Goal: Task Accomplishment & Management: Manage account settings

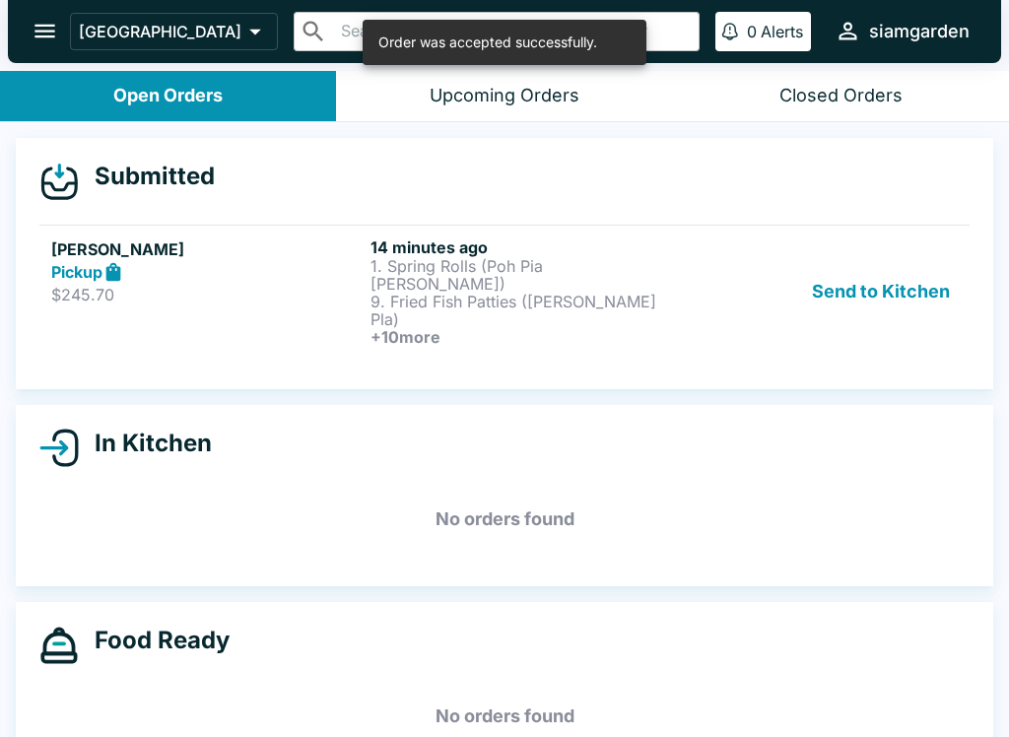
click at [95, 264] on strong "Pickup" at bounding box center [76, 272] width 51 height 20
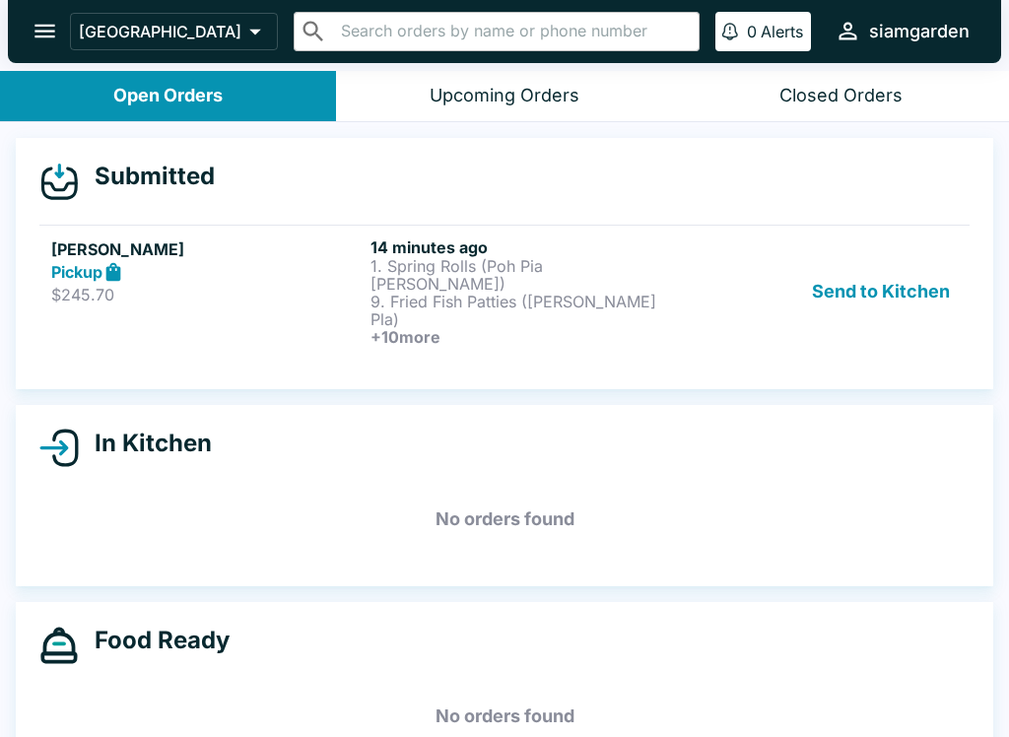
scroll to position [3, 0]
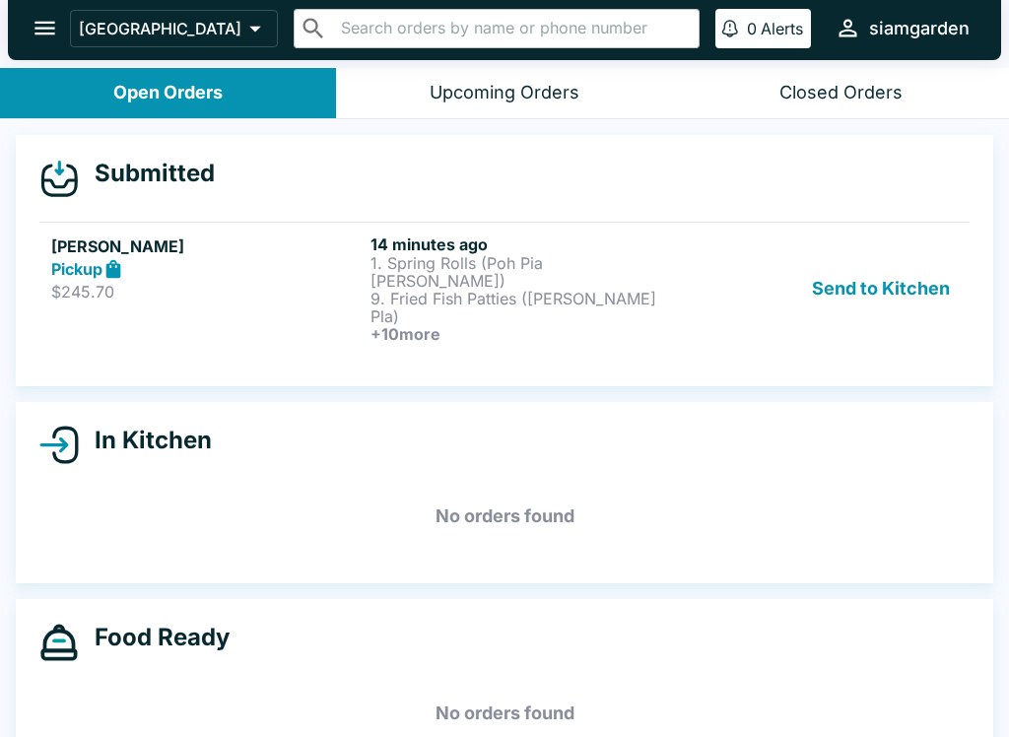
click at [570, 290] on p "9. Fried Fish Patties ([PERSON_NAME] Pla)" at bounding box center [526, 307] width 311 height 35
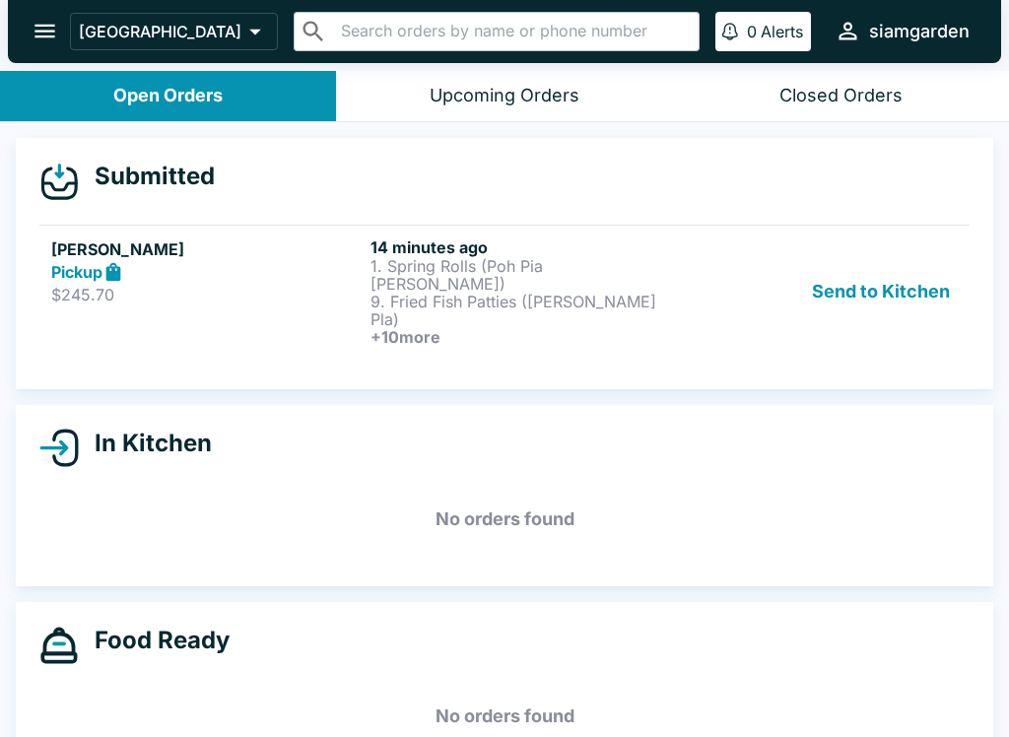
click at [167, 169] on h4 "Submitted" at bounding box center [147, 177] width 136 height 30
click at [423, 293] on p "9. Fried Fish Patties ([PERSON_NAME] Pla)" at bounding box center [526, 310] width 311 height 35
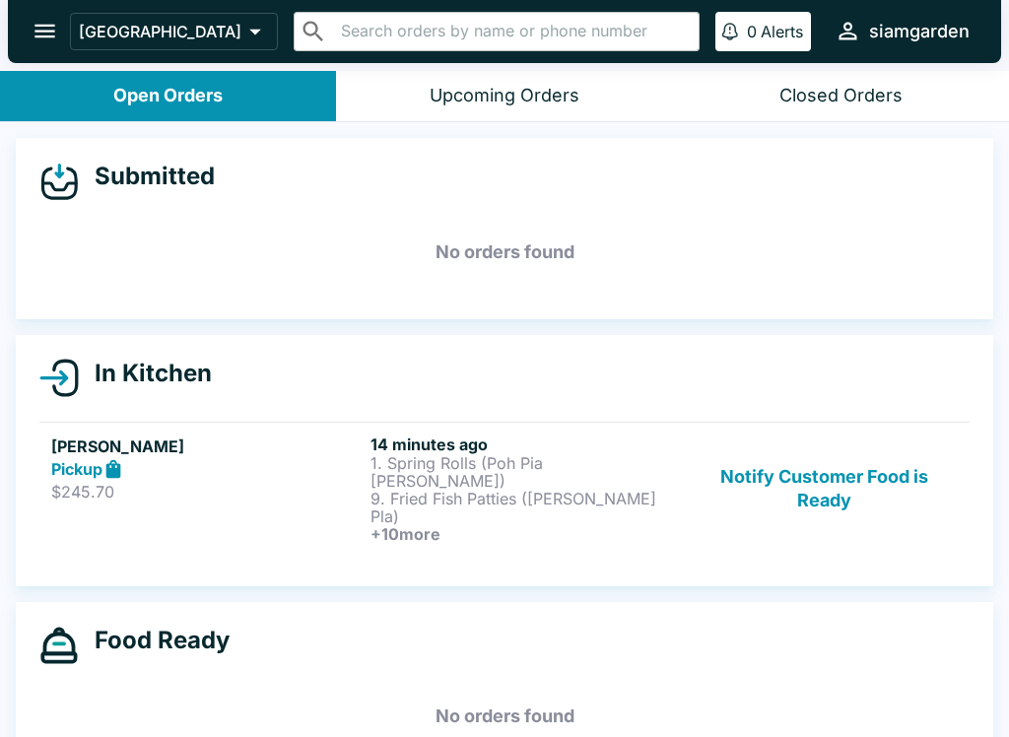
click at [660, 288] on div "Submitted No orders found" at bounding box center [505, 228] width 978 height 181
click at [657, 290] on div "Submitted No orders found" at bounding box center [505, 228] width 978 height 181
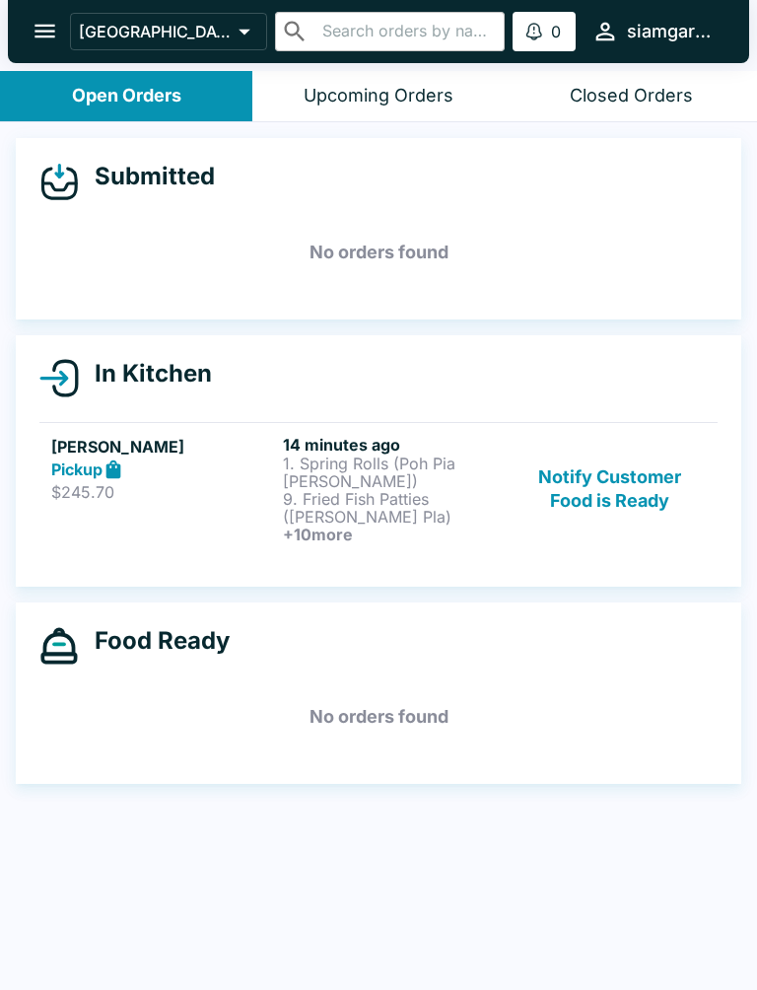
click at [372, 490] on p "9. Fried Fish Patties ([PERSON_NAME] Pla)" at bounding box center [395, 507] width 224 height 35
click at [361, 463] on p "1. Spring Rolls (Poh Pia [PERSON_NAME])" at bounding box center [395, 471] width 224 height 35
click at [190, 176] on h4 "Submitted" at bounding box center [147, 177] width 136 height 30
click at [272, 464] on div "Pickup" at bounding box center [163, 469] width 224 height 23
click at [342, 490] on p "9. Fried Fish Patties ([PERSON_NAME] Pla)" at bounding box center [395, 507] width 224 height 35
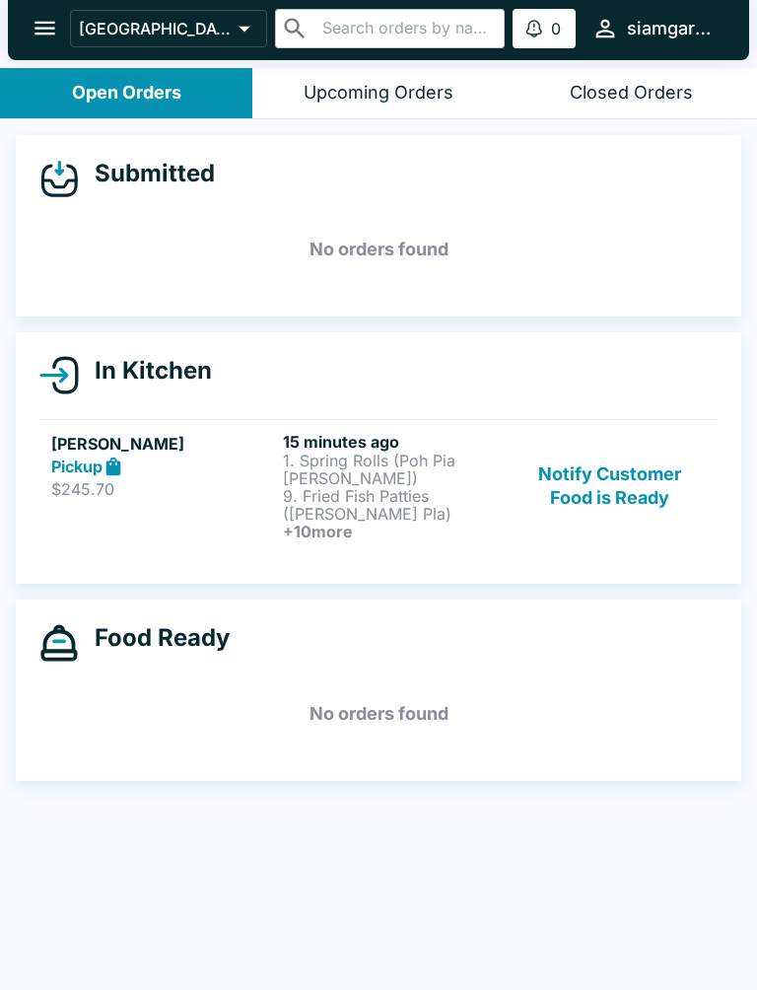
scroll to position [3, 0]
click at [368, 487] on p "9. Fried Fish Patties ([PERSON_NAME] Pla)" at bounding box center [395, 504] width 224 height 35
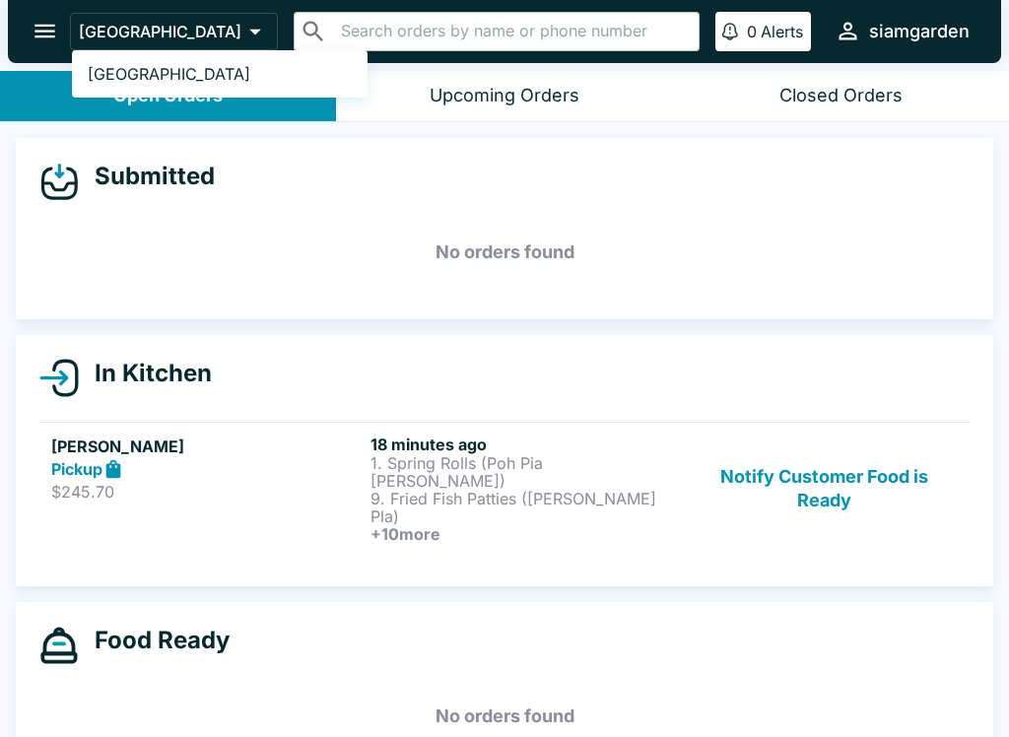
click at [448, 486] on div at bounding box center [504, 368] width 1009 height 737
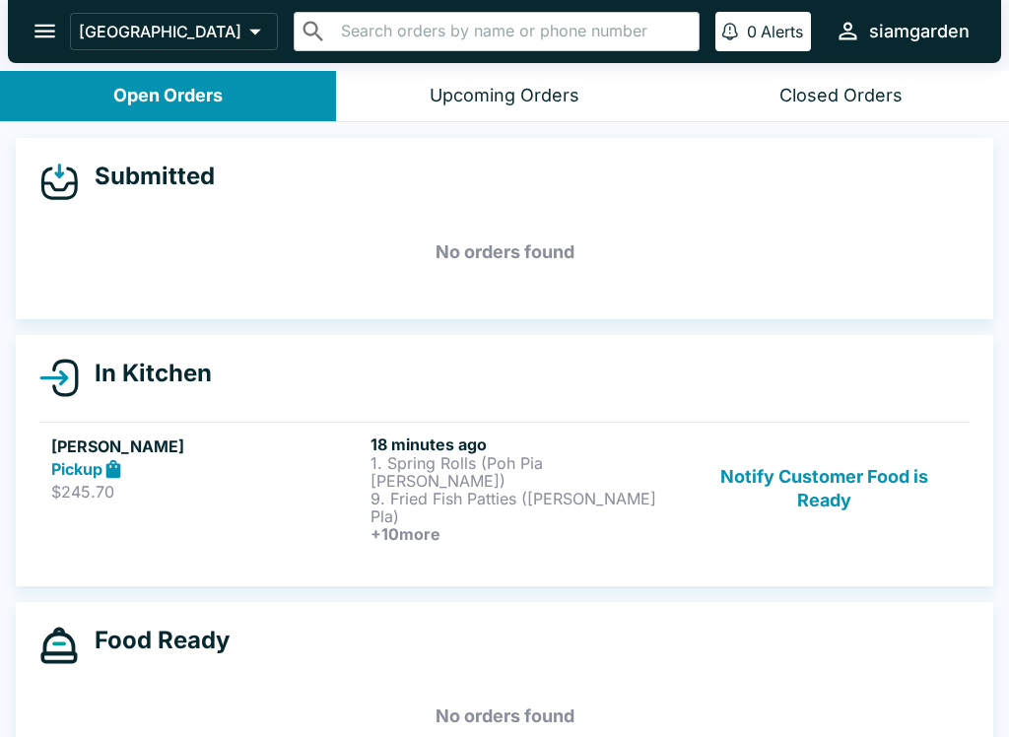
click at [260, 103] on button "Open Orders" at bounding box center [168, 96] width 336 height 50
click at [237, 86] on button "Open Orders" at bounding box center [168, 96] width 336 height 50
click at [198, 103] on div "Open Orders" at bounding box center [167, 96] width 109 height 23
click at [163, 392] on div "In Kitchen" at bounding box center [504, 378] width 930 height 39
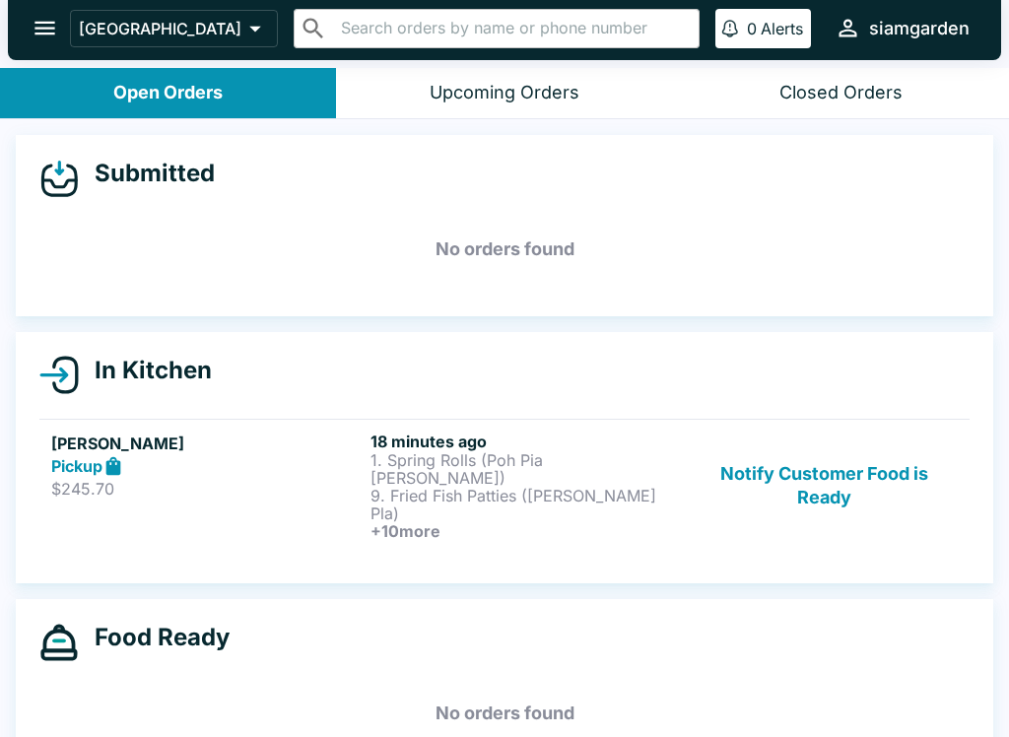
click at [71, 382] on icon at bounding box center [58, 375] width 39 height 39
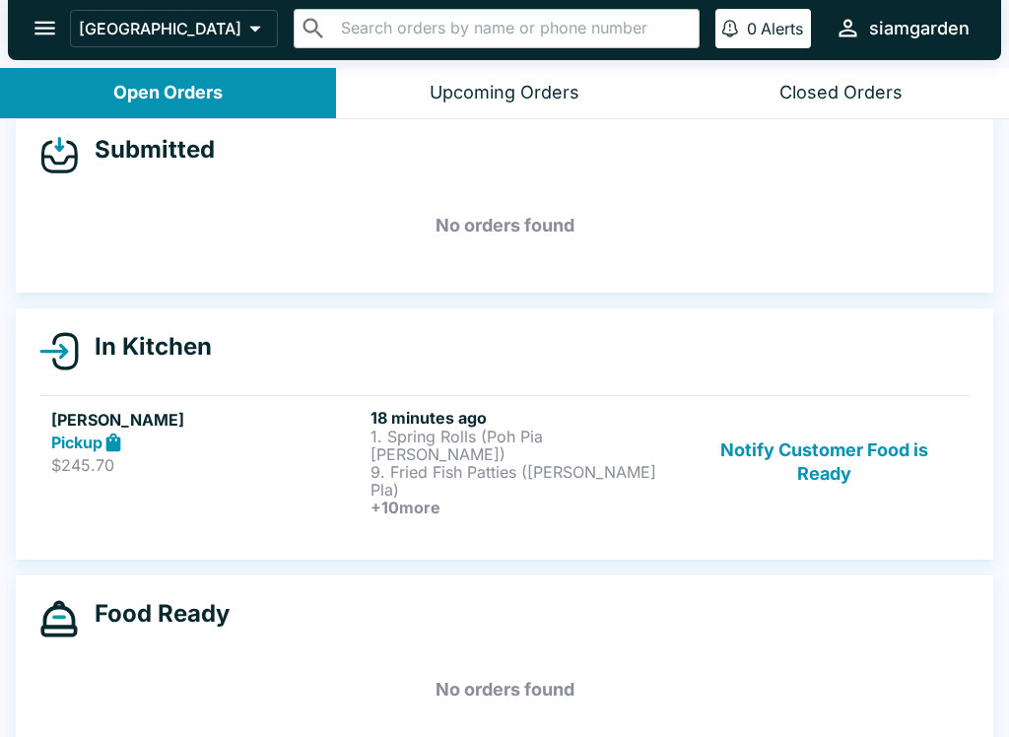
scroll to position [23, 0]
click at [121, 355] on h4 "In Kitchen" at bounding box center [145, 348] width 133 height 30
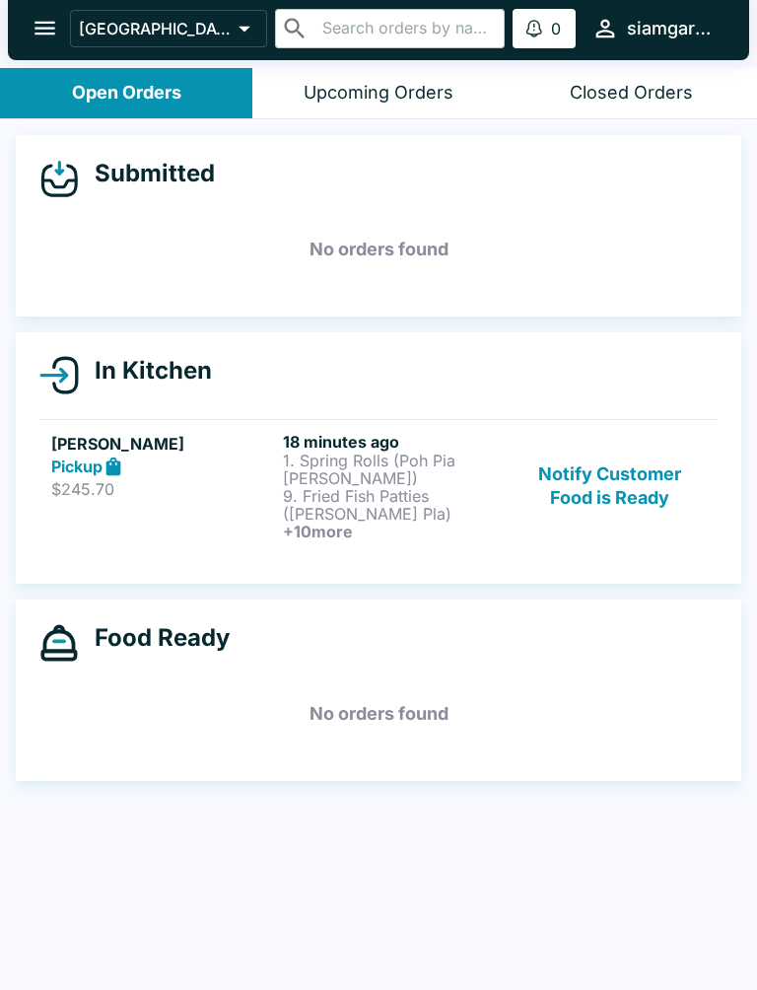
scroll to position [0, 0]
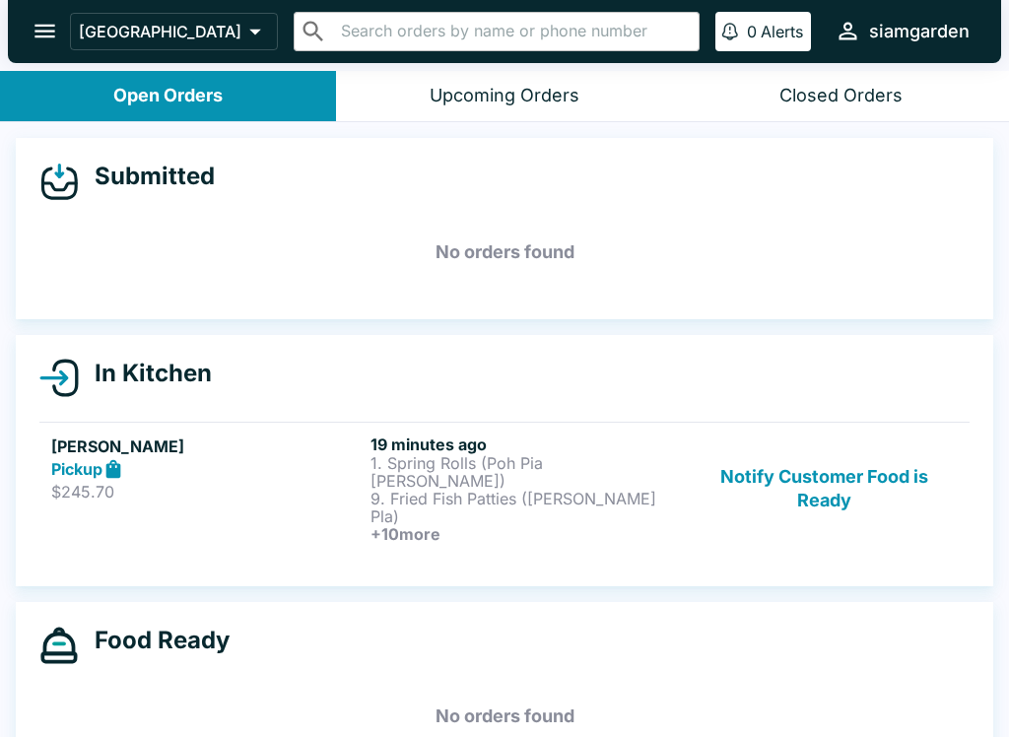
click at [550, 525] on h6 "+ 10 more" at bounding box center [526, 534] width 311 height 18
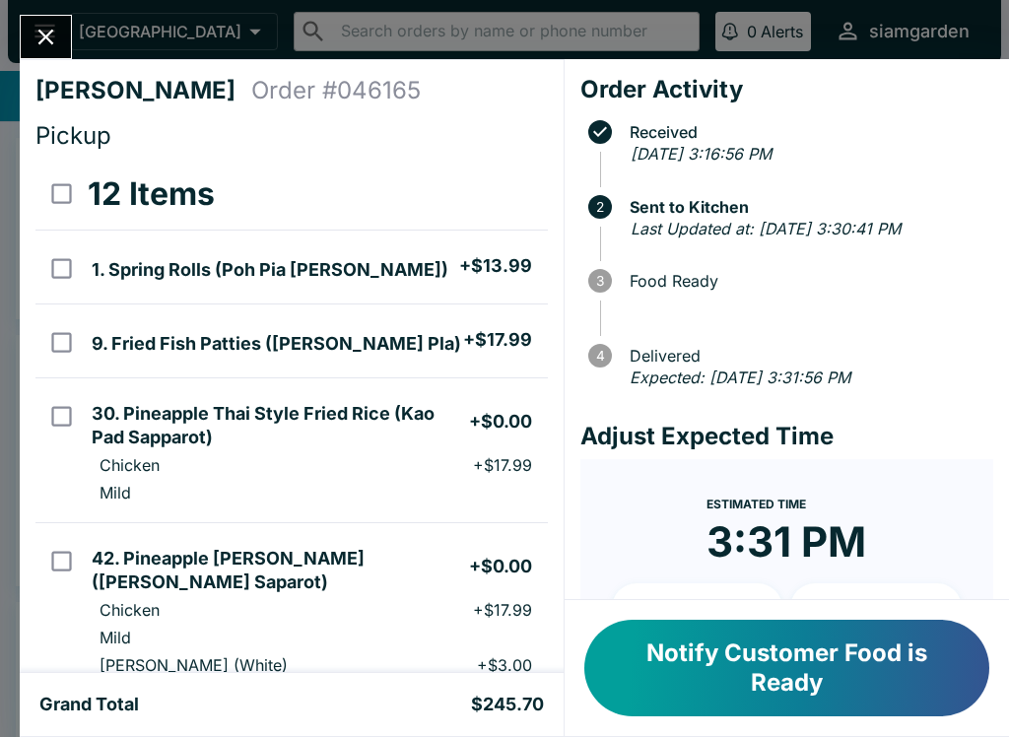
click at [586, 474] on form "Estimated Time 3:31 PM + 10 + 20 Reset Update ETA" at bounding box center [787, 622] width 413 height 327
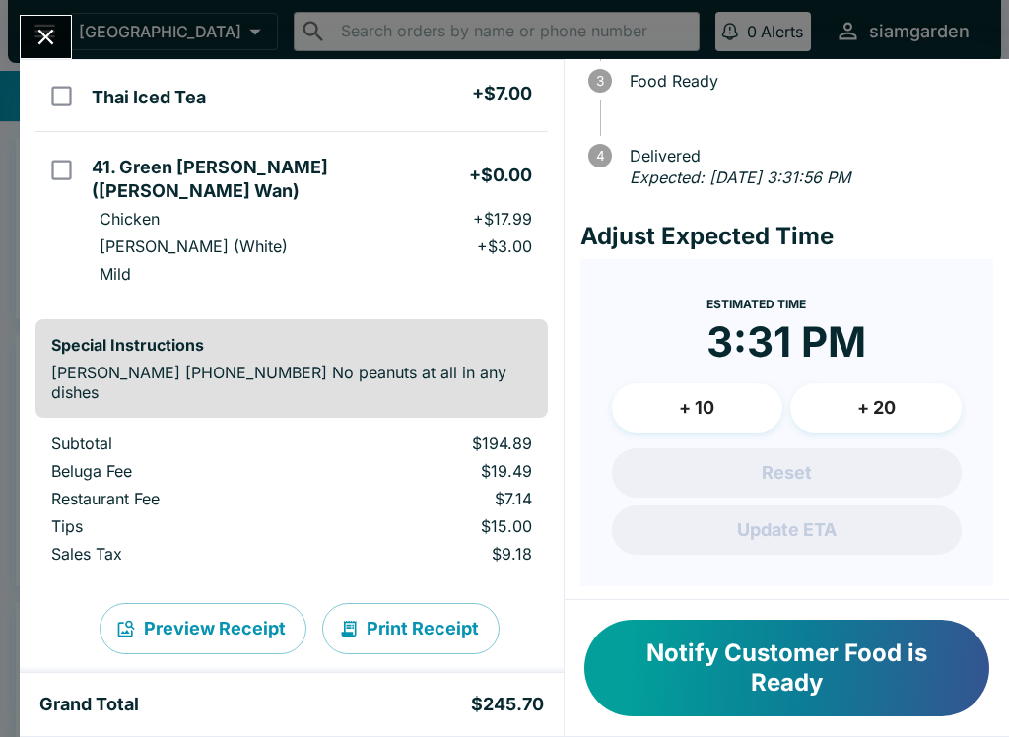
scroll to position [1245, 0]
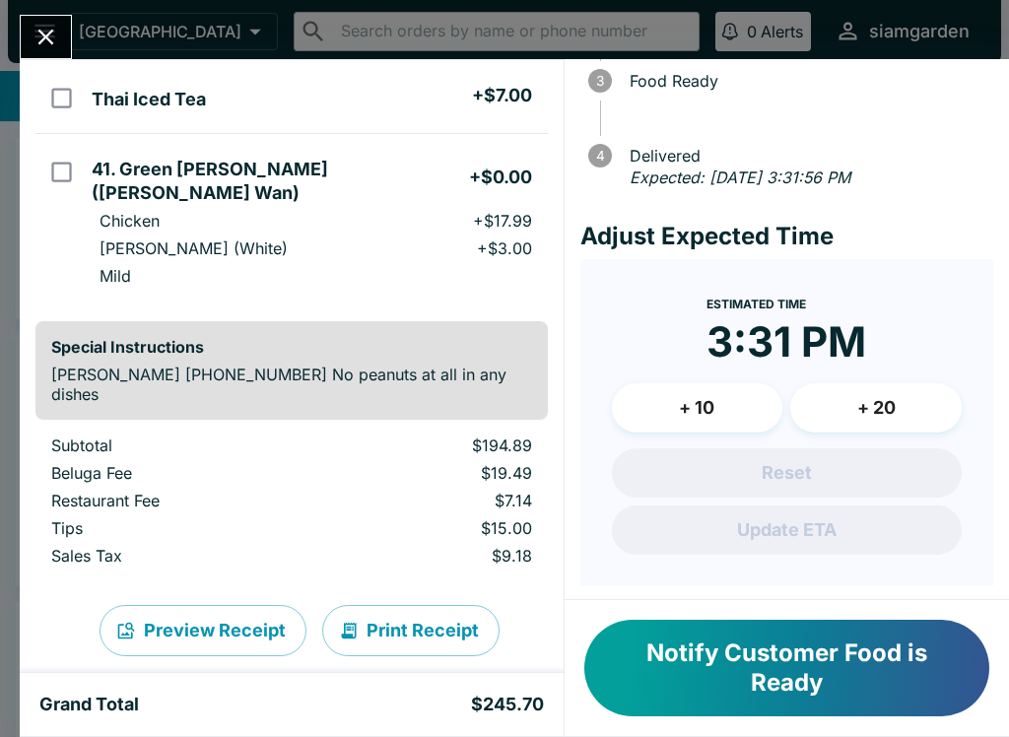
click at [855, 707] on button "Notify Customer Food is Ready" at bounding box center [786, 668] width 405 height 97
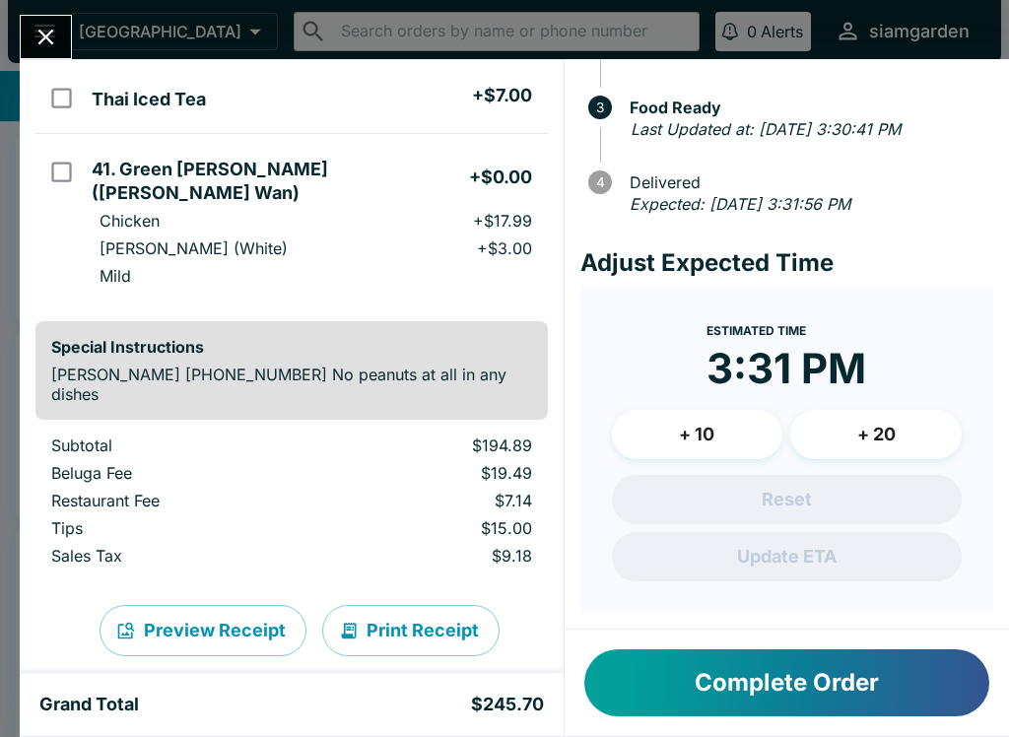
scroll to position [171, 0]
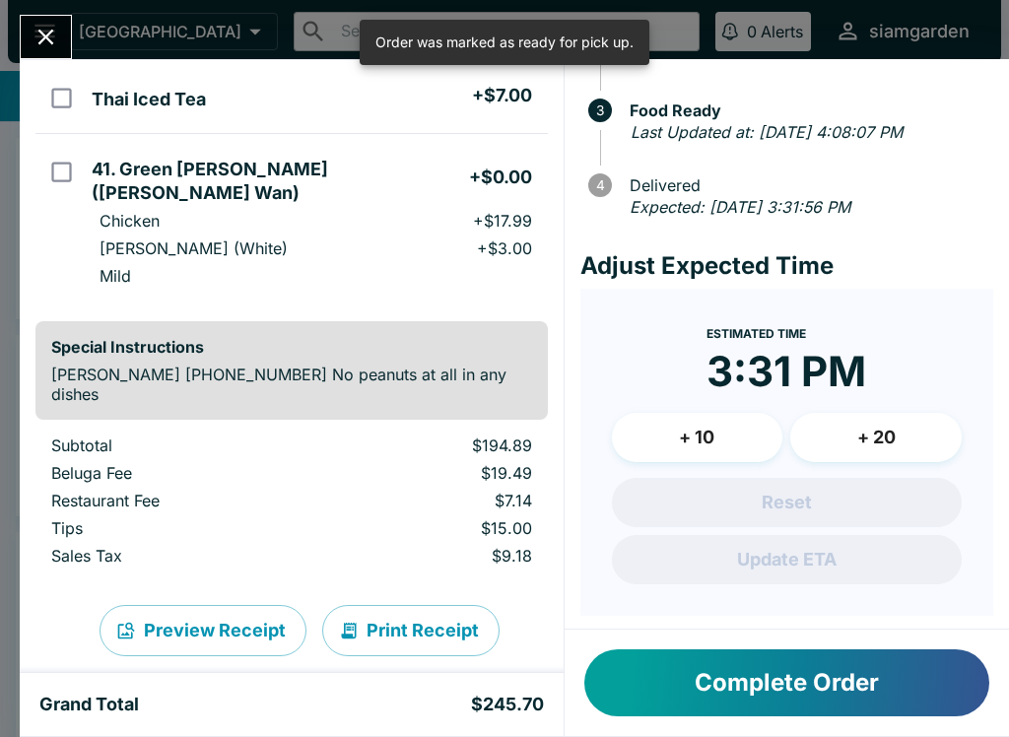
click at [44, 27] on icon "Close" at bounding box center [46, 37] width 27 height 27
